Goal: Find specific page/section: Find specific page/section

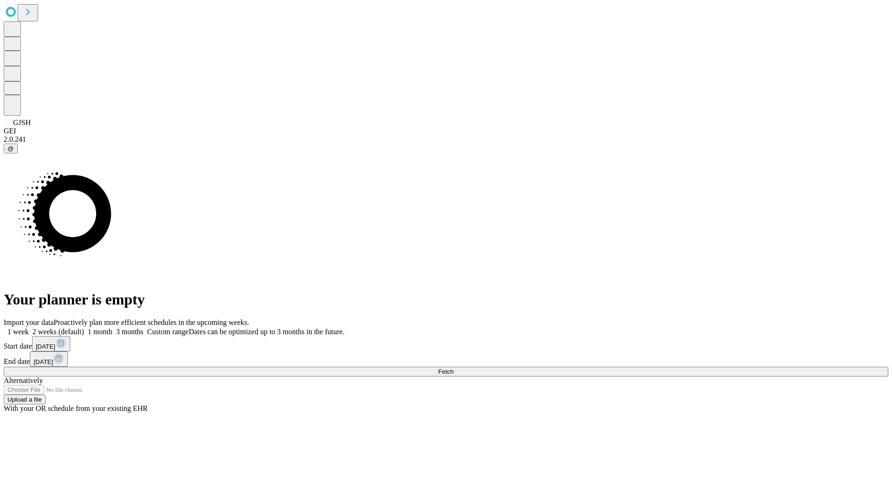
click at [453, 368] on span "Fetch" at bounding box center [445, 371] width 15 height 7
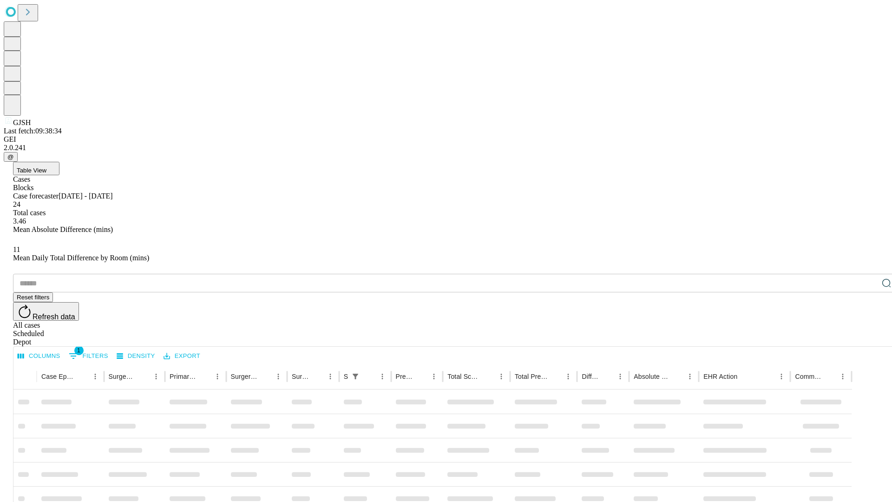
click at [868, 338] on div "Depot" at bounding box center [455, 342] width 884 height 8
